Goal: Task Accomplishment & Management: Manage account settings

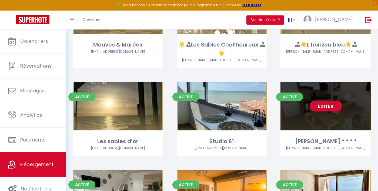
scroll to position [240, 0]
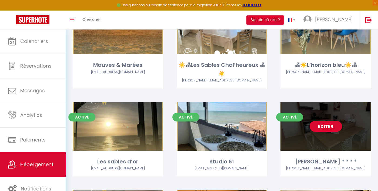
click at [330, 127] on link "Editer" at bounding box center [326, 126] width 32 height 11
click at [326, 124] on link "Editer" at bounding box center [326, 126] width 32 height 11
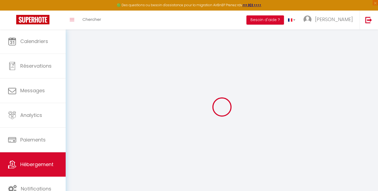
select select "4565-1024542228742564893"
select select "+ 18 %"
select select "+ 61 %"
select select
checkbox input "false"
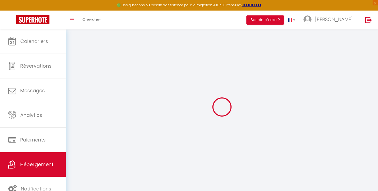
checkbox input "false"
checkbox input "true"
checkbox input "false"
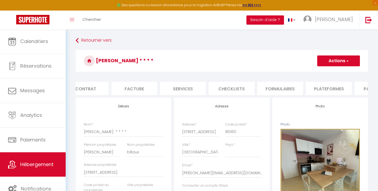
scroll to position [0, 78]
click at [309, 85] on li "Plateformes" at bounding box center [312, 88] width 46 height 13
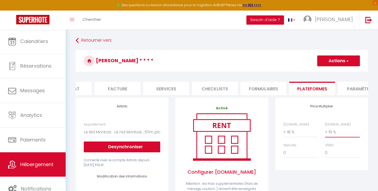
select select "+ 62 %"
click at [349, 60] on span "button" at bounding box center [348, 60] width 4 height 5
click at [335, 72] on link "Enregistrer" at bounding box center [338, 72] width 43 height 7
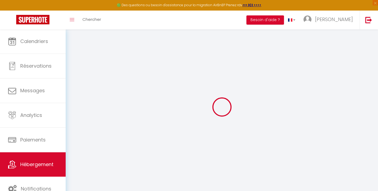
select select "well_reviewed_guests"
select select "EUR"
